Goal: Browse casually: Explore the website without a specific task or goal

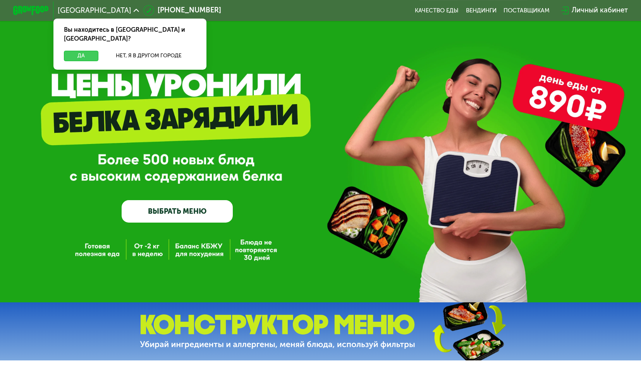
click at [80, 51] on button "Да" at bounding box center [81, 56] width 34 height 11
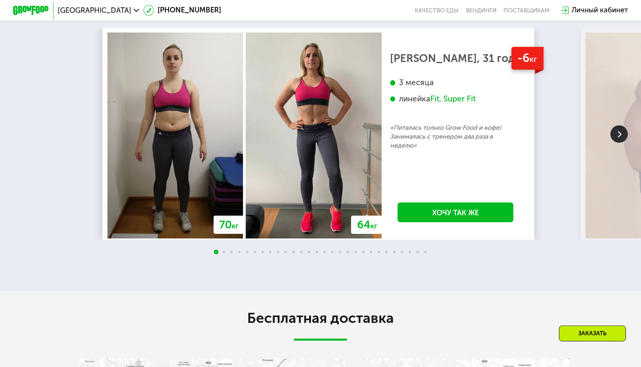
scroll to position [1304, 0]
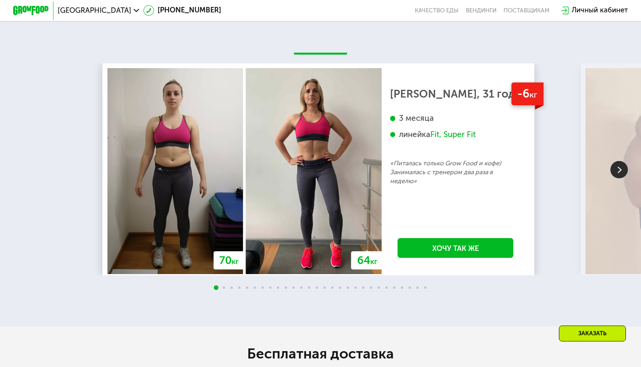
click at [616, 178] on img at bounding box center [619, 169] width 17 height 17
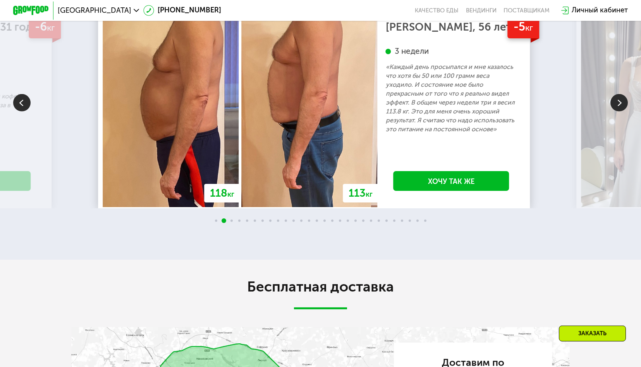
scroll to position [1383, 0]
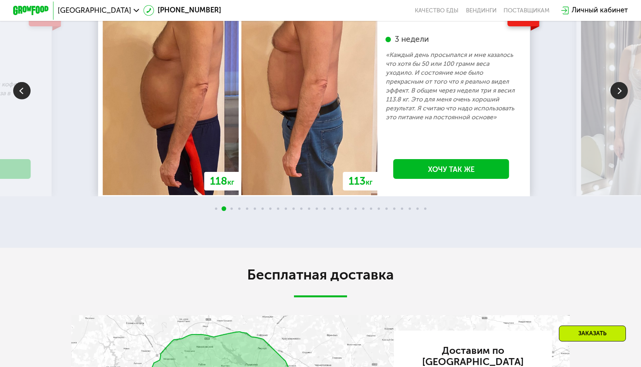
click at [624, 99] on img at bounding box center [619, 90] width 17 height 17
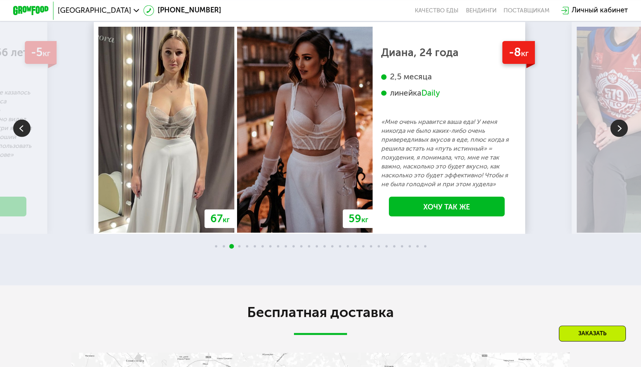
scroll to position [1344, 0]
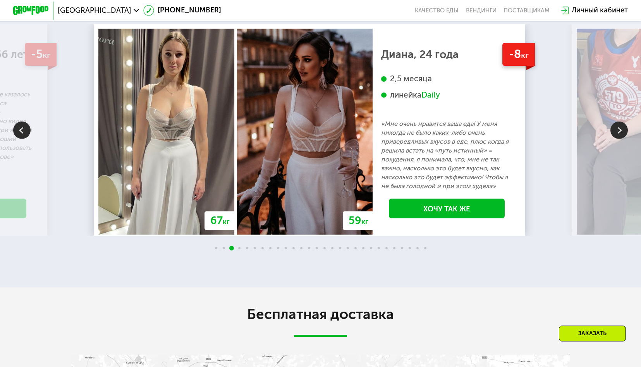
click at [21, 139] on img at bounding box center [21, 129] width 17 height 17
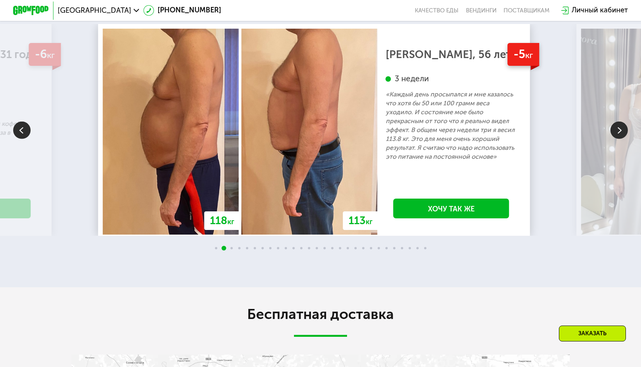
click at [21, 139] on img at bounding box center [21, 129] width 17 height 17
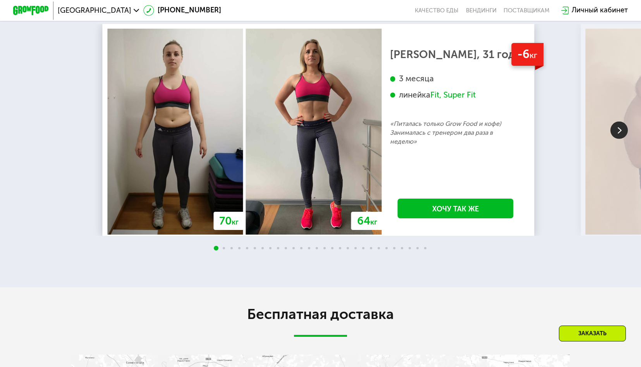
click at [620, 139] on img at bounding box center [619, 129] width 17 height 17
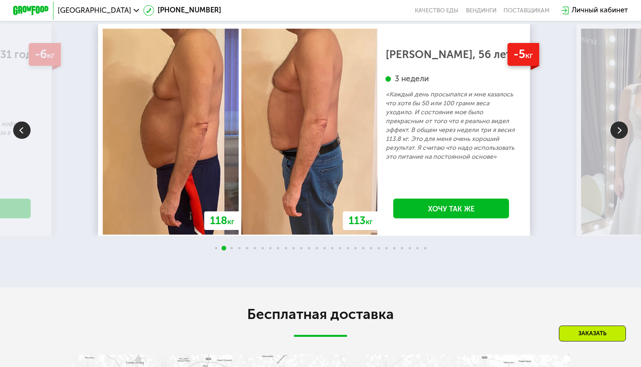
click at [620, 139] on img at bounding box center [619, 129] width 17 height 17
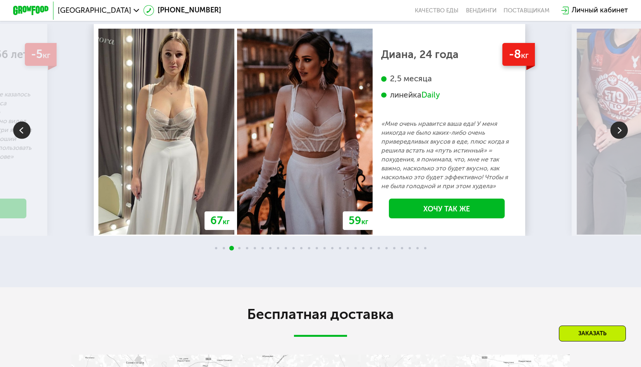
click at [622, 139] on img at bounding box center [619, 129] width 17 height 17
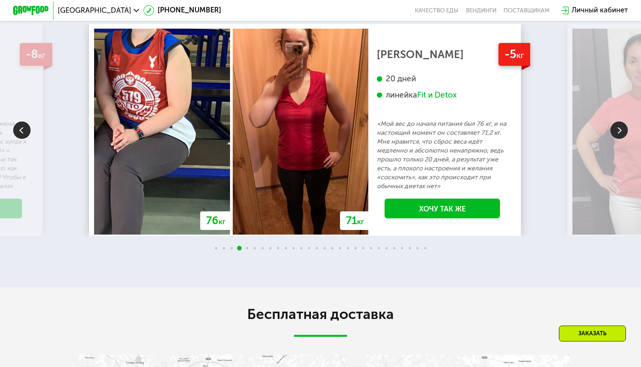
click at [626, 139] on img at bounding box center [619, 129] width 17 height 17
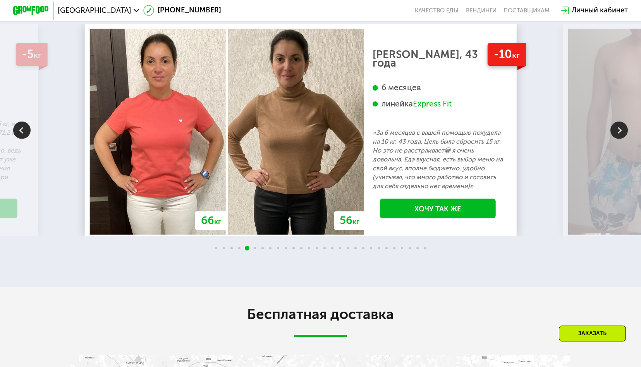
click at [19, 139] on img at bounding box center [21, 129] width 17 height 17
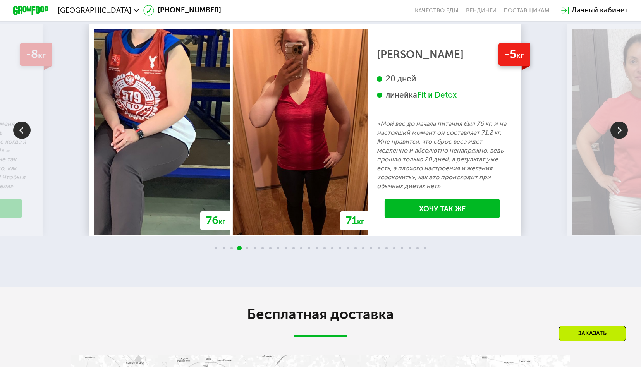
click at [618, 139] on img at bounding box center [619, 129] width 17 height 17
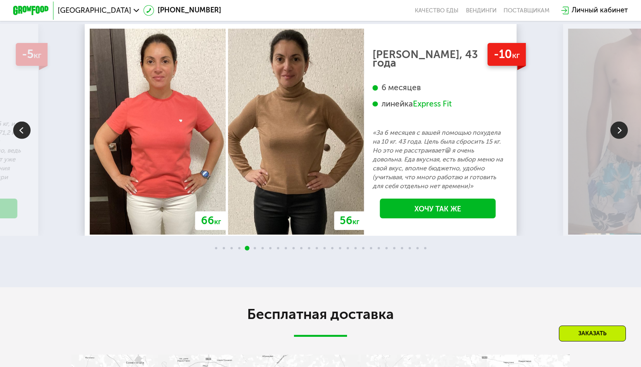
click at [618, 139] on img at bounding box center [619, 129] width 17 height 17
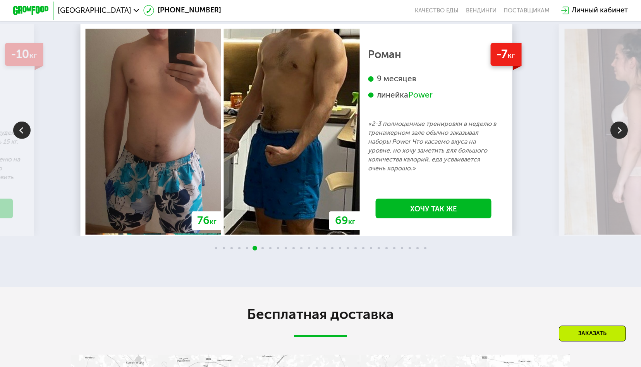
click at [615, 139] on img at bounding box center [619, 129] width 17 height 17
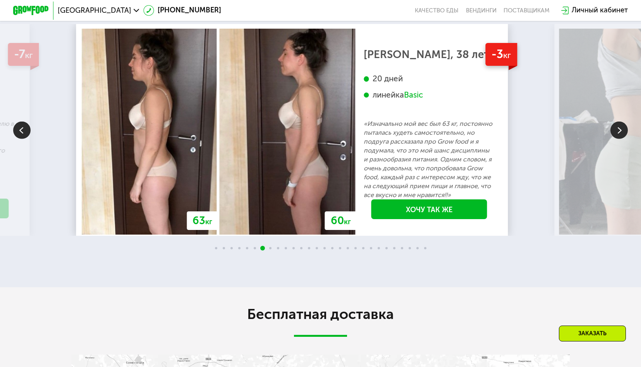
click at [615, 139] on img at bounding box center [619, 129] width 17 height 17
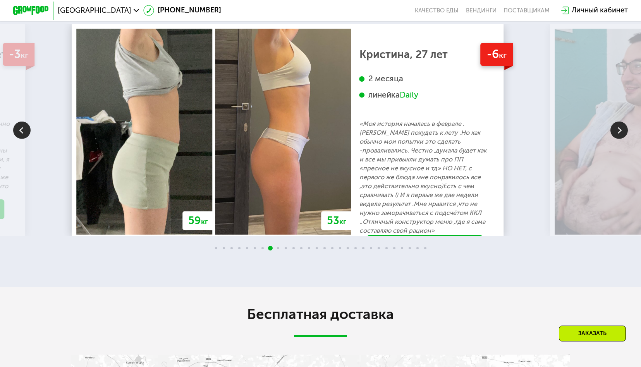
click at [615, 139] on img at bounding box center [619, 129] width 17 height 17
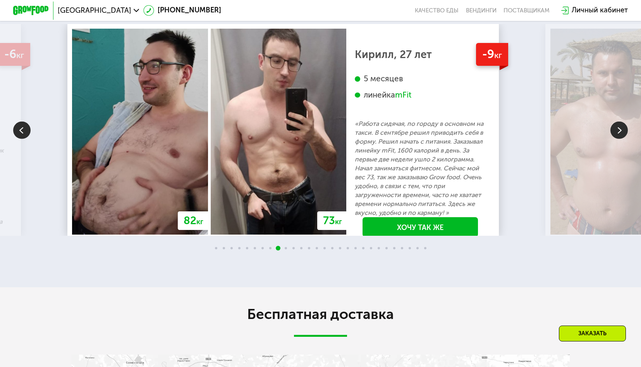
click at [615, 139] on img at bounding box center [619, 129] width 17 height 17
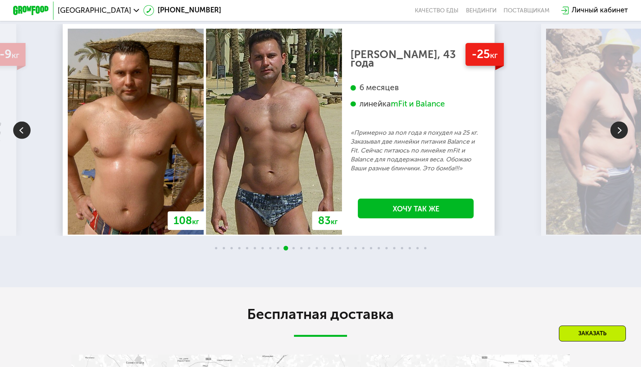
click at [619, 139] on img at bounding box center [619, 129] width 17 height 17
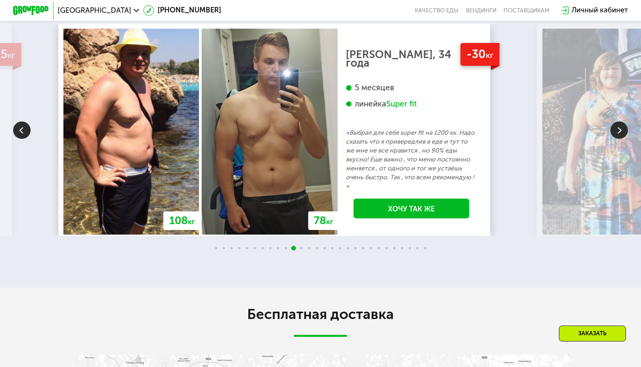
click at [619, 139] on img at bounding box center [619, 129] width 17 height 17
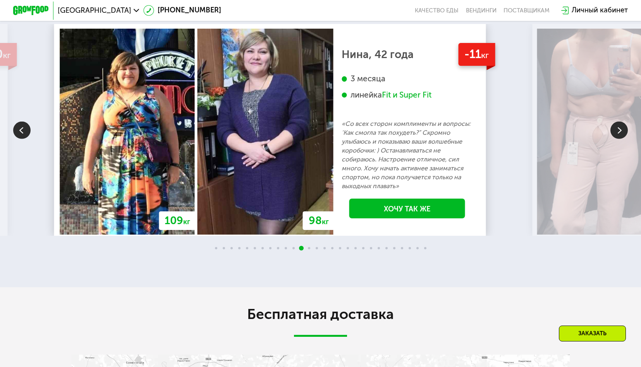
click at [619, 139] on img at bounding box center [619, 129] width 17 height 17
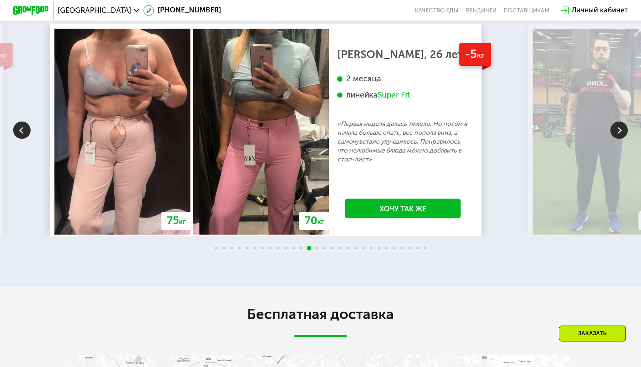
click at [619, 139] on img at bounding box center [619, 129] width 17 height 17
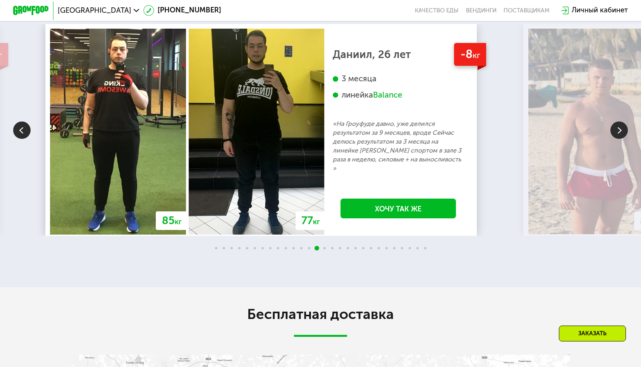
click at [619, 139] on img at bounding box center [619, 129] width 17 height 17
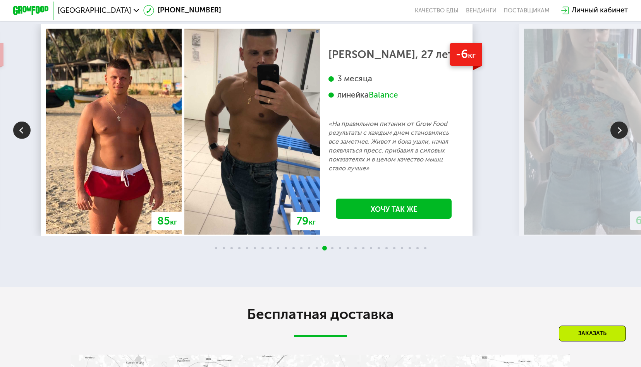
click at [619, 139] on img at bounding box center [619, 129] width 17 height 17
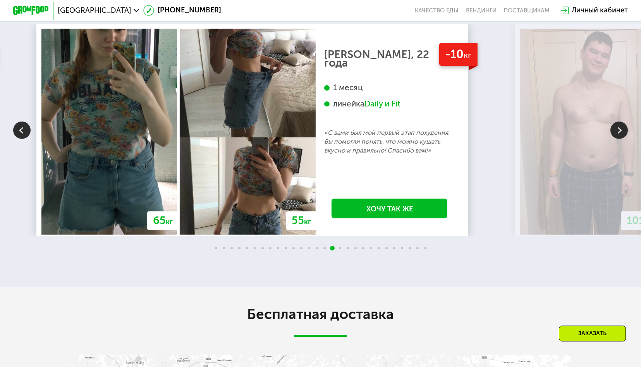
click at [619, 139] on img at bounding box center [619, 129] width 17 height 17
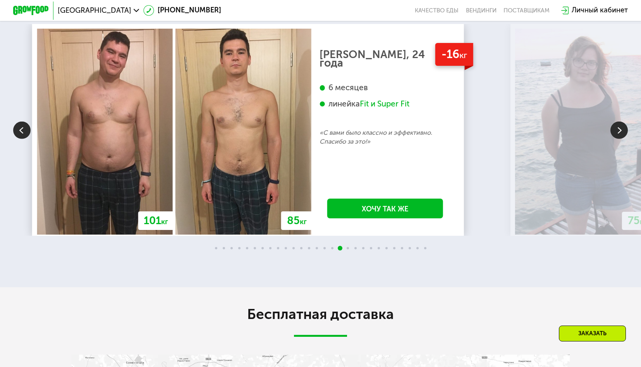
click at [619, 139] on img at bounding box center [619, 129] width 17 height 17
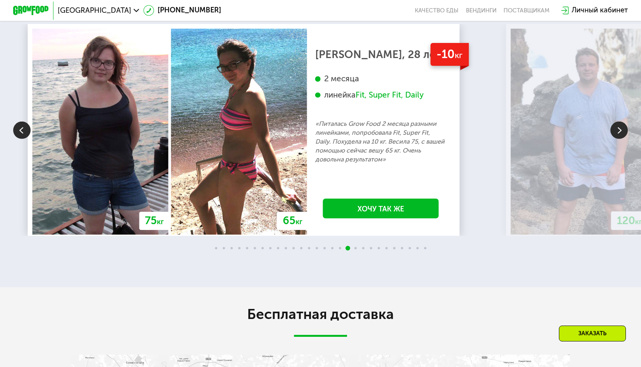
click at [619, 139] on img at bounding box center [619, 129] width 17 height 17
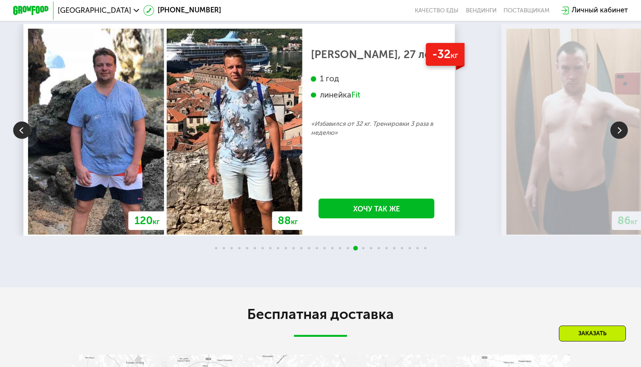
click at [618, 139] on img at bounding box center [619, 129] width 17 height 17
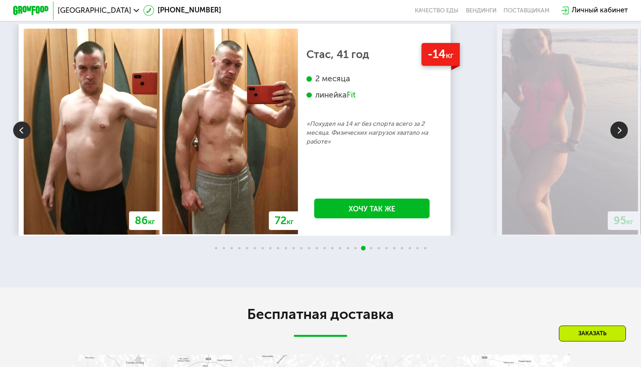
click at [618, 139] on img at bounding box center [619, 129] width 17 height 17
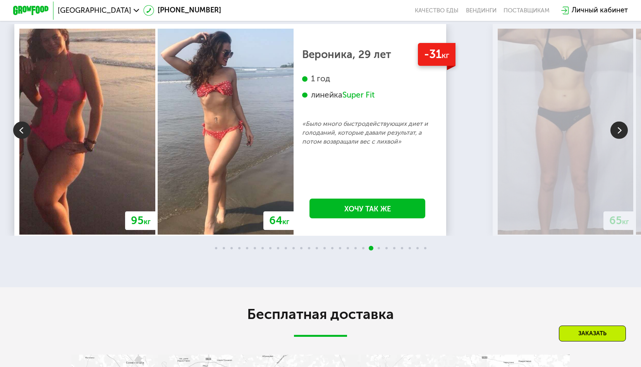
click at [618, 139] on img at bounding box center [619, 129] width 17 height 17
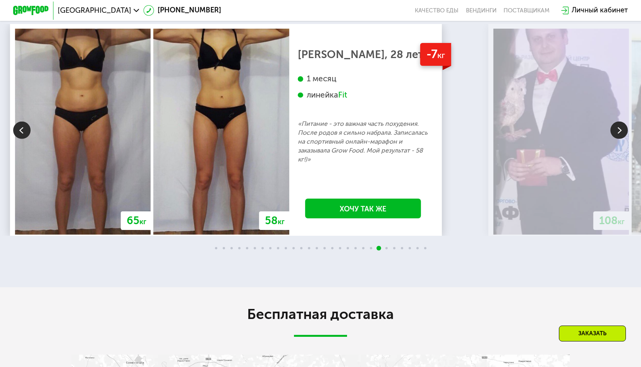
click at [618, 139] on img at bounding box center [619, 129] width 17 height 17
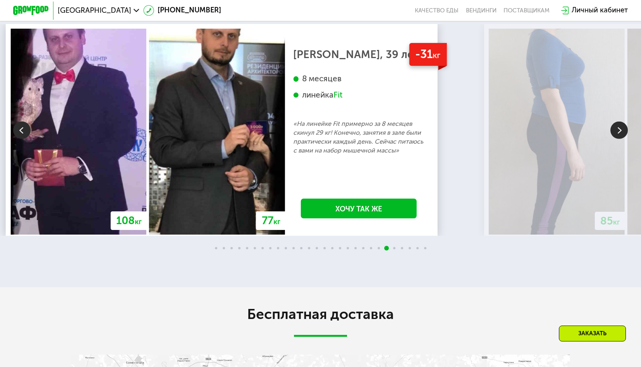
click at [19, 139] on img at bounding box center [21, 129] width 17 height 17
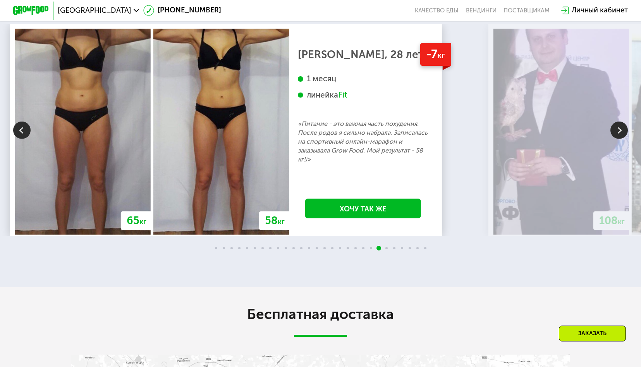
click at [24, 139] on img at bounding box center [21, 129] width 17 height 17
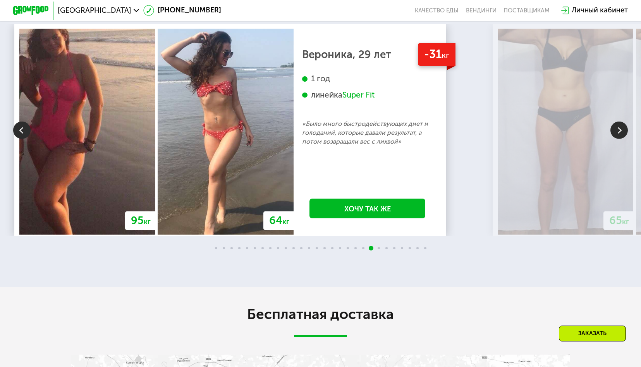
click at [24, 139] on img at bounding box center [21, 129] width 17 height 17
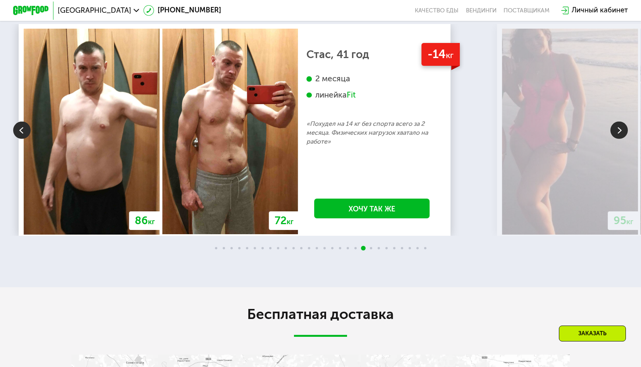
click at [618, 139] on img at bounding box center [619, 129] width 17 height 17
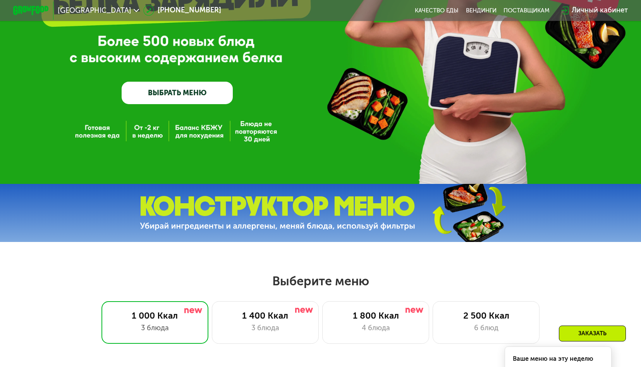
scroll to position [0, 0]
